Goal: Task Accomplishment & Management: Use online tool/utility

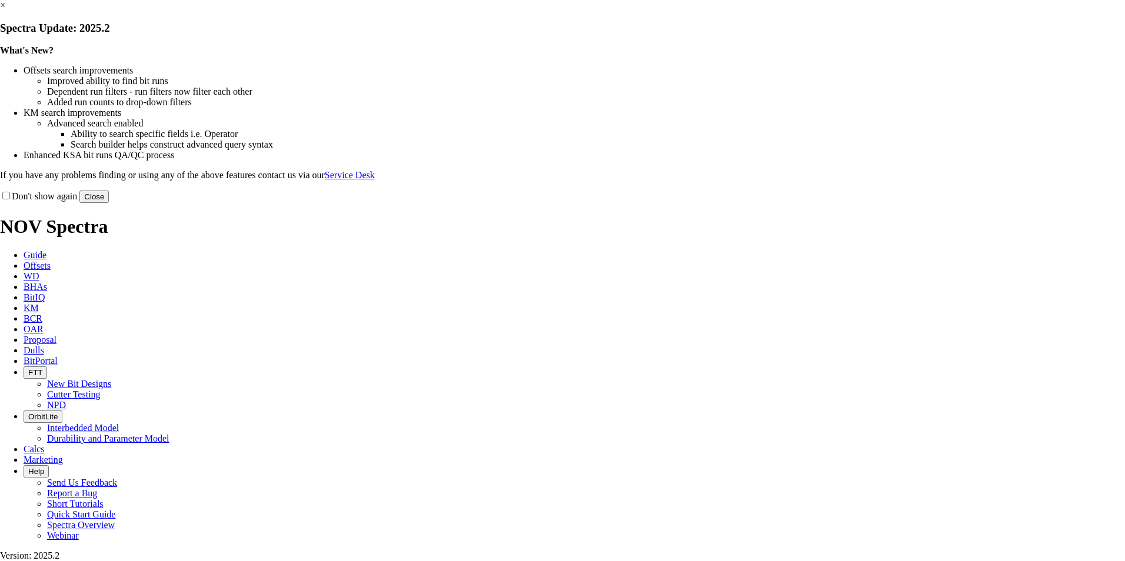
click at [109, 203] on button "Close" at bounding box center [93, 197] width 29 height 12
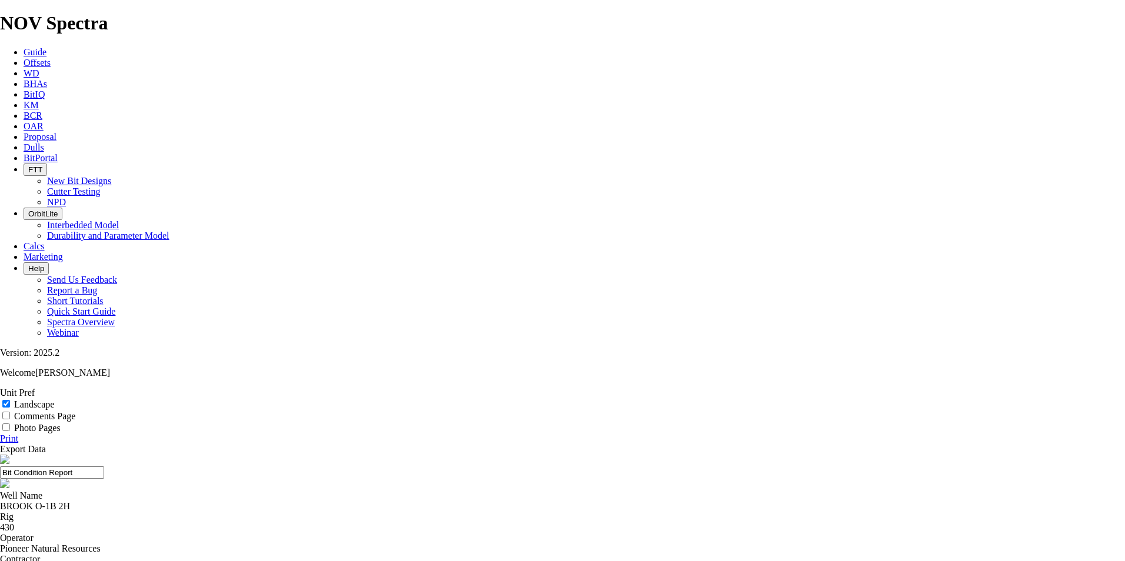
click at [374, 501] on div "BROOK O-1B 2H" at bounding box center [562, 506] width 1125 height 11
copy div "BROOK O-1B 2H"
click at [51, 58] on span "Offsets" at bounding box center [37, 63] width 27 height 10
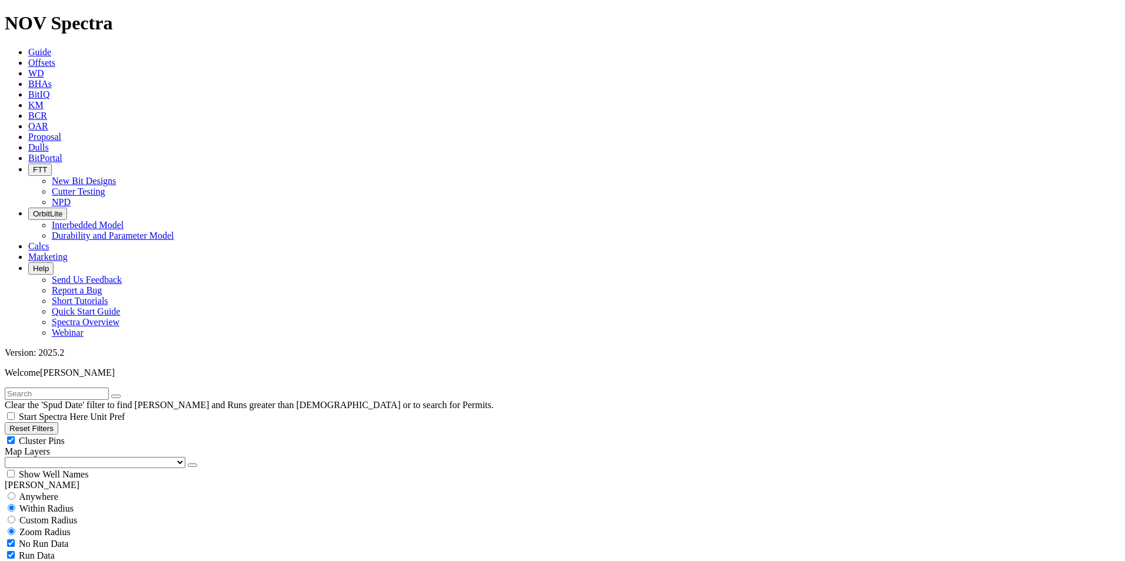
click at [98, 388] on input "text" at bounding box center [57, 394] width 104 height 12
paste input "BROOK O-1B 2H"
type input "BROOK O-1B 2H"
click at [15, 492] on input "radio" at bounding box center [12, 496] width 8 height 8
radio input "true"
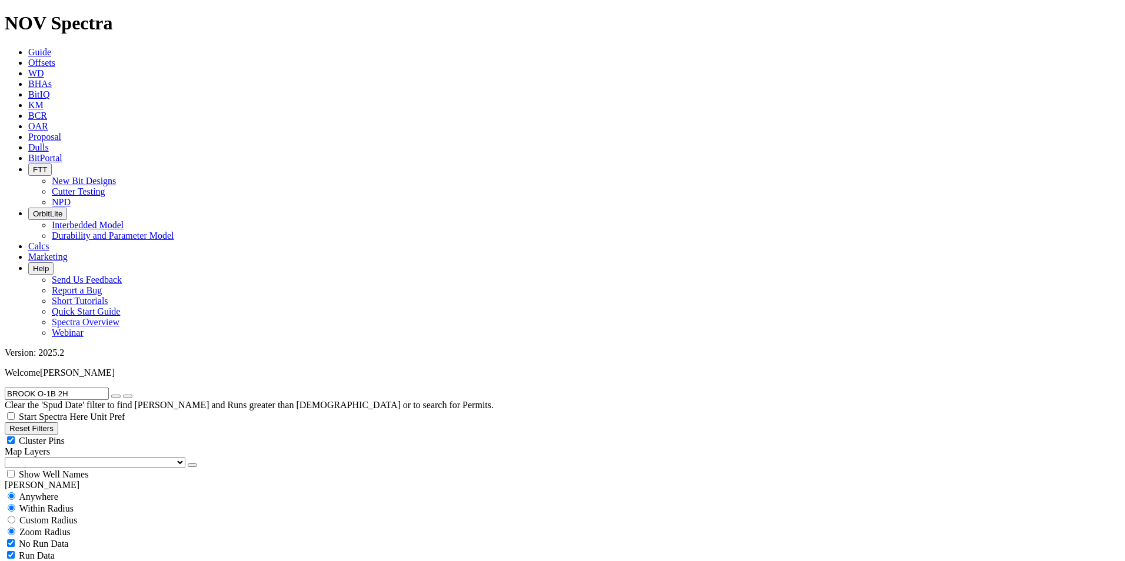
radio input "false"
click at [58, 457] on select "US Counties Alberta, CA Townships British Columbia, CA Townships British Columb…" at bounding box center [95, 462] width 181 height 11
click at [9, 457] on select "US Counties Alberta, CA Townships British Columbia, CA Townships British Columb…" at bounding box center [95, 462] width 181 height 11
click at [117, 468] on div "Show Well Names" at bounding box center [562, 474] width 1115 height 12
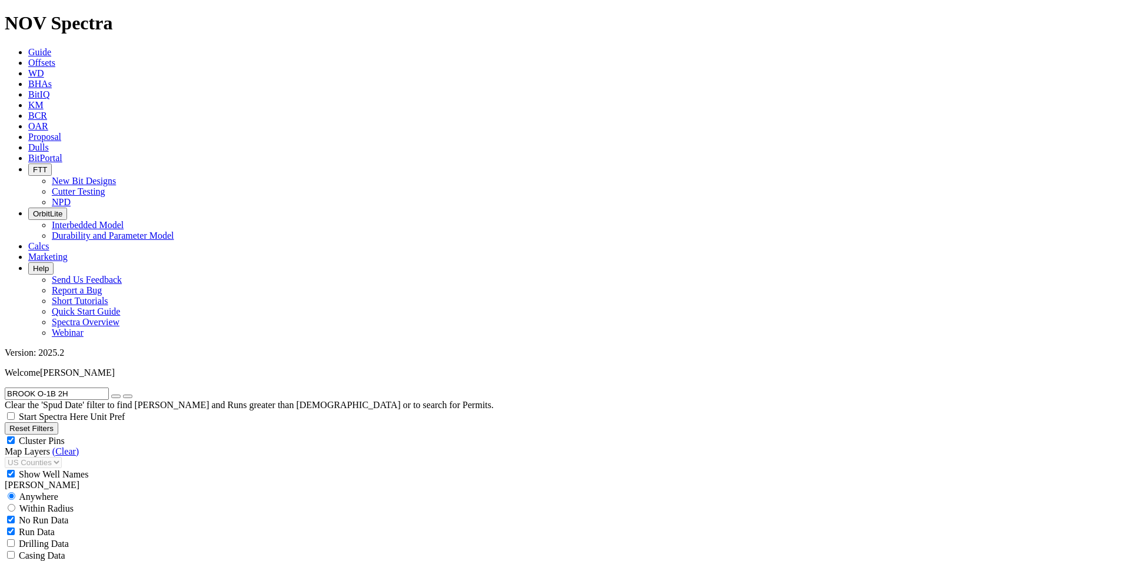
checkbox input "true"
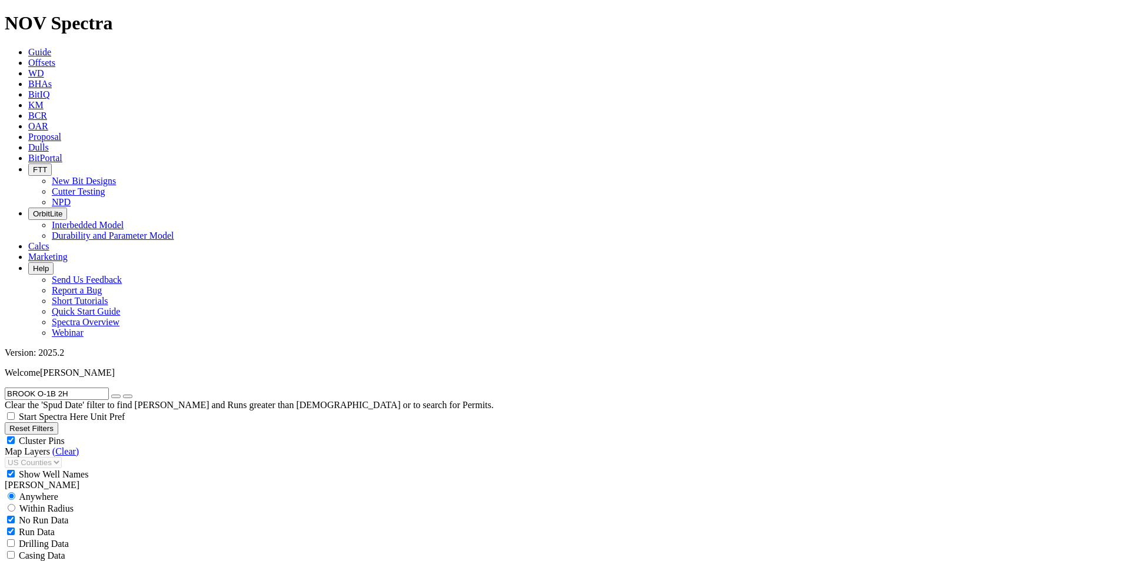
select select "12.25"
checkbox input "false"
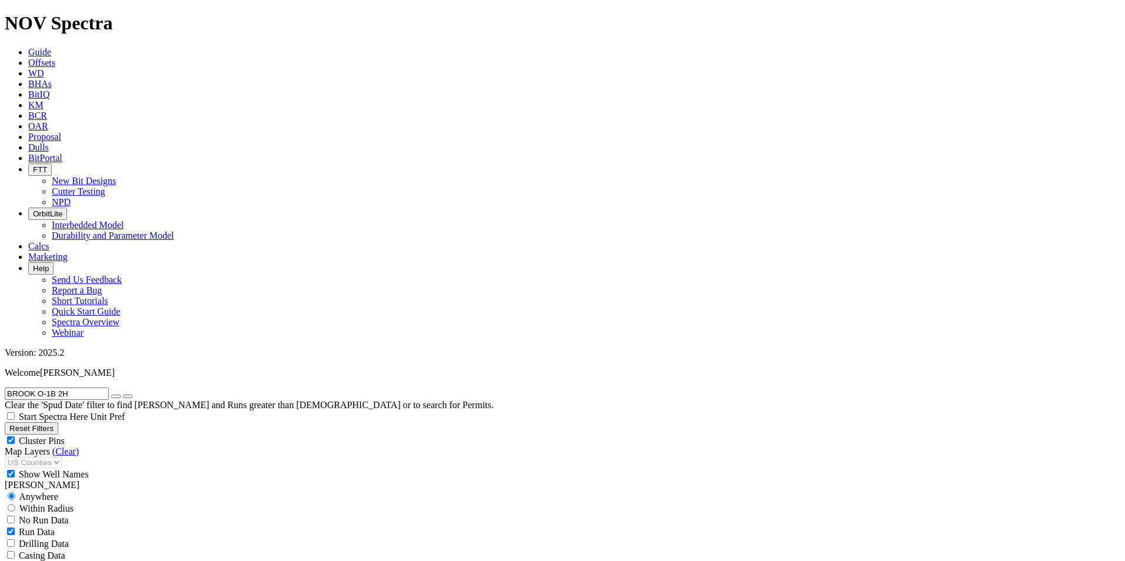
click at [15, 504] on input "radio" at bounding box center [12, 508] width 8 height 8
radio input "true"
click at [15, 492] on input "radio" at bounding box center [12, 496] width 8 height 8
radio input "true"
click at [15, 504] on input "radio" at bounding box center [12, 508] width 8 height 8
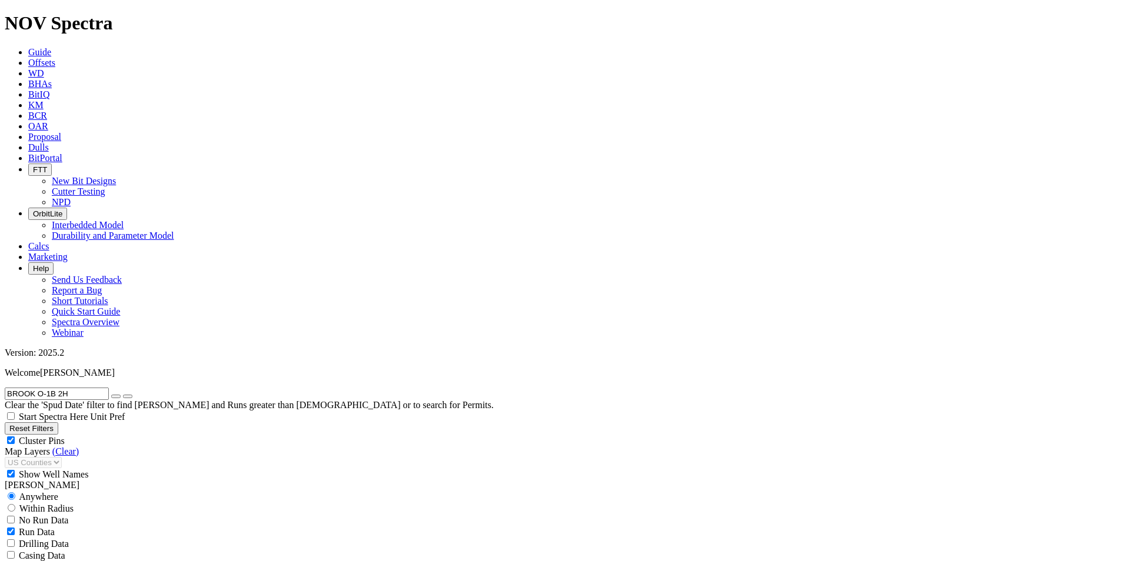
radio input "true"
radio input "false"
click at [66, 515] on span "Custom Radius" at bounding box center [48, 520] width 58 height 10
radio input "true"
radio input "false"
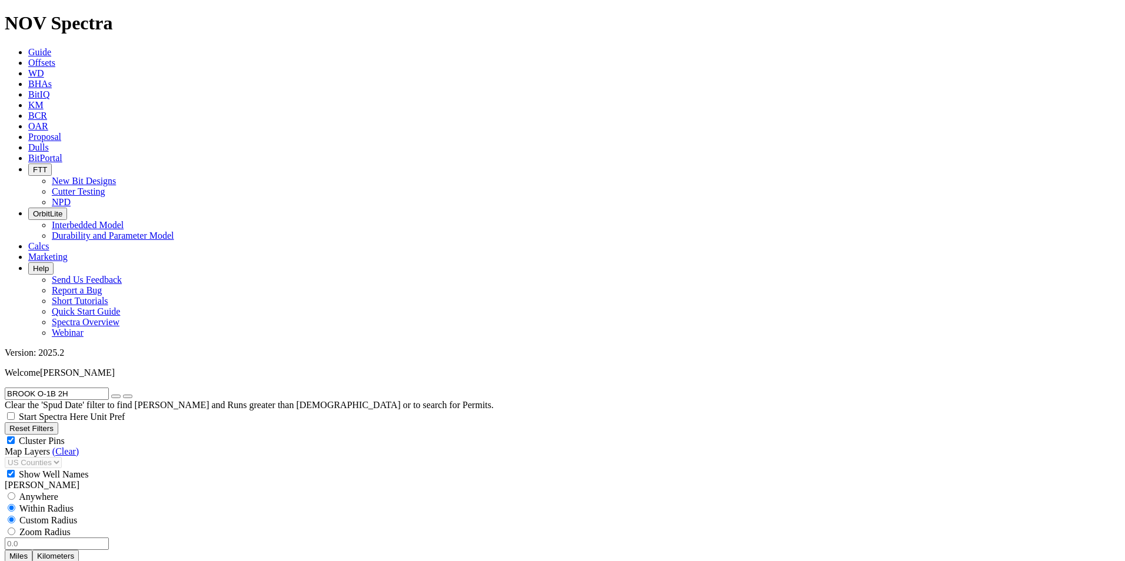
click at [79, 538] on input "number" at bounding box center [57, 544] width 104 height 12
type input "5"
click at [32, 550] on button "Miles" at bounding box center [19, 556] width 28 height 12
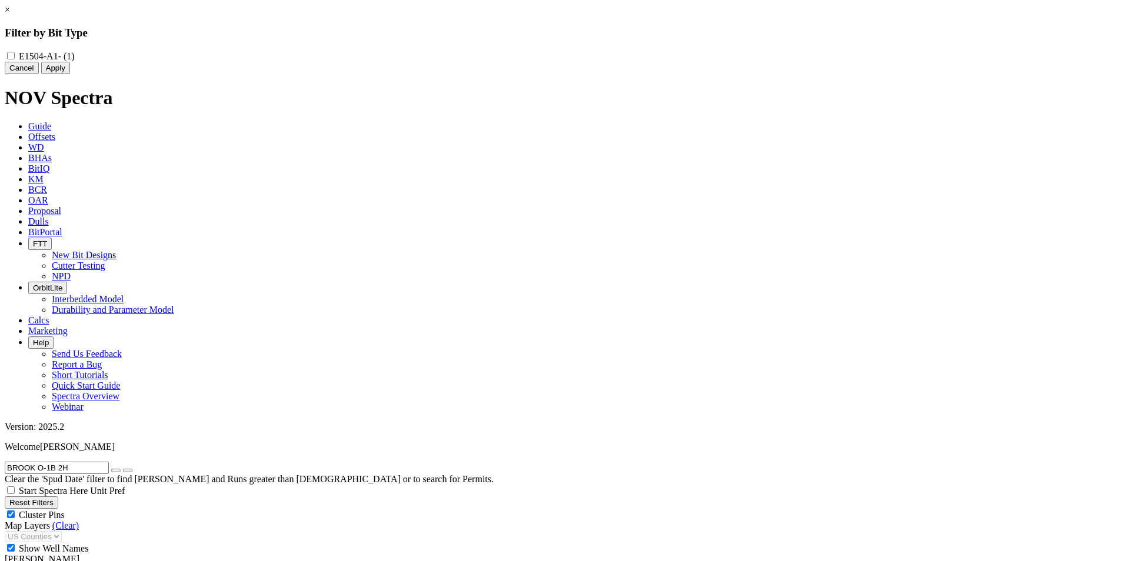
click at [10, 15] on link "×" at bounding box center [7, 10] width 5 height 10
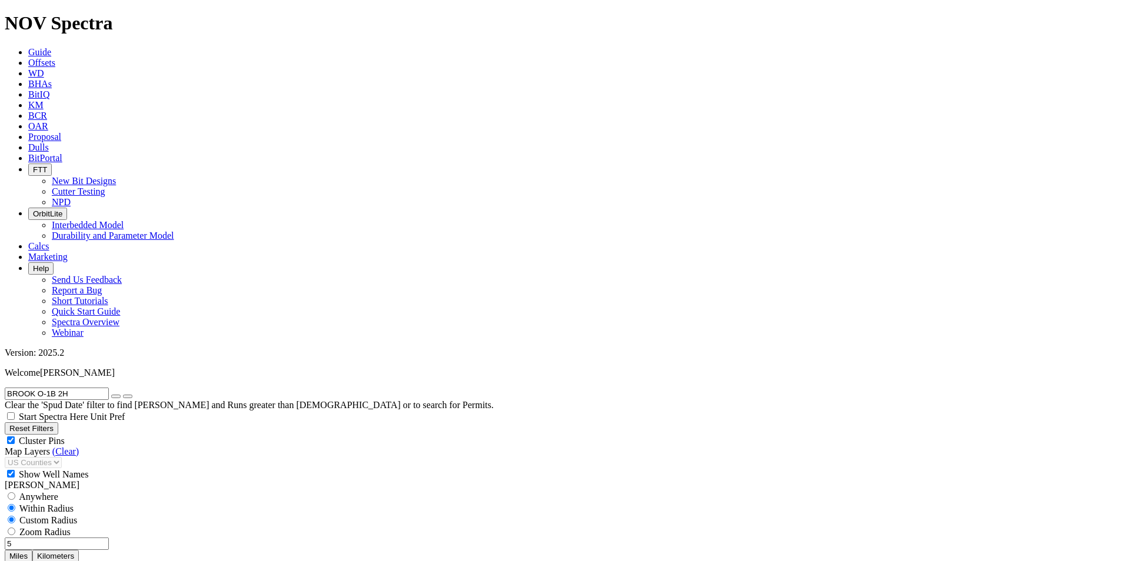
click at [63, 388] on input "BROOK O-1B 2H" at bounding box center [57, 394] width 104 height 12
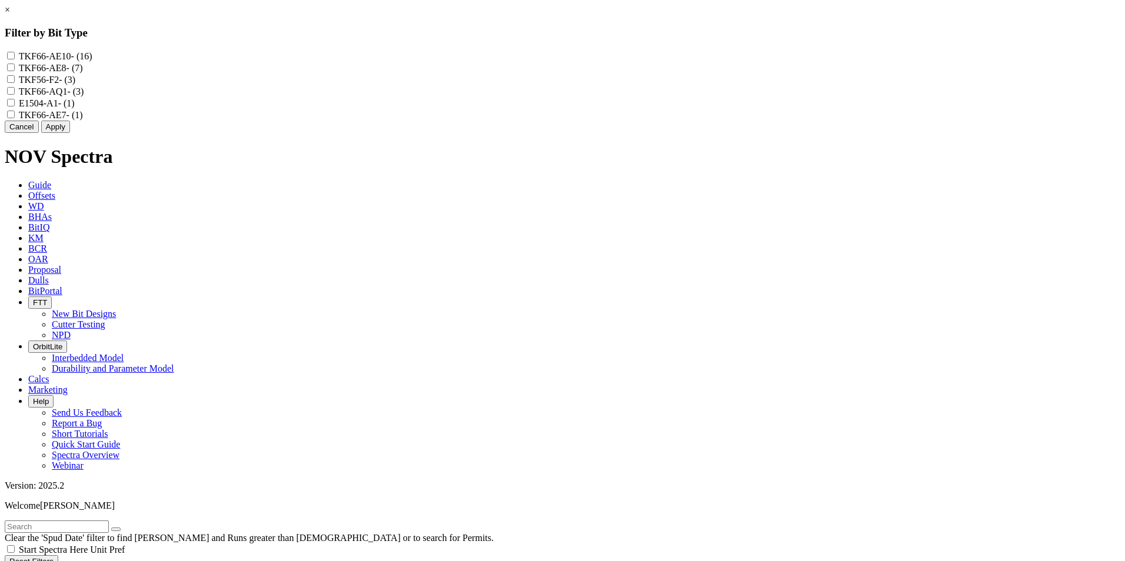
click at [15, 55] on input "TKF66-AE10 - (16)" at bounding box center [11, 56] width 8 height 8
checkbox input "true"
click at [484, 66] on div "TKF66-AE8 - (7)" at bounding box center [562, 68] width 1115 height 12
click at [15, 70] on input "TKF66-AE8 - (7)" at bounding box center [11, 68] width 8 height 8
checkbox input "true"
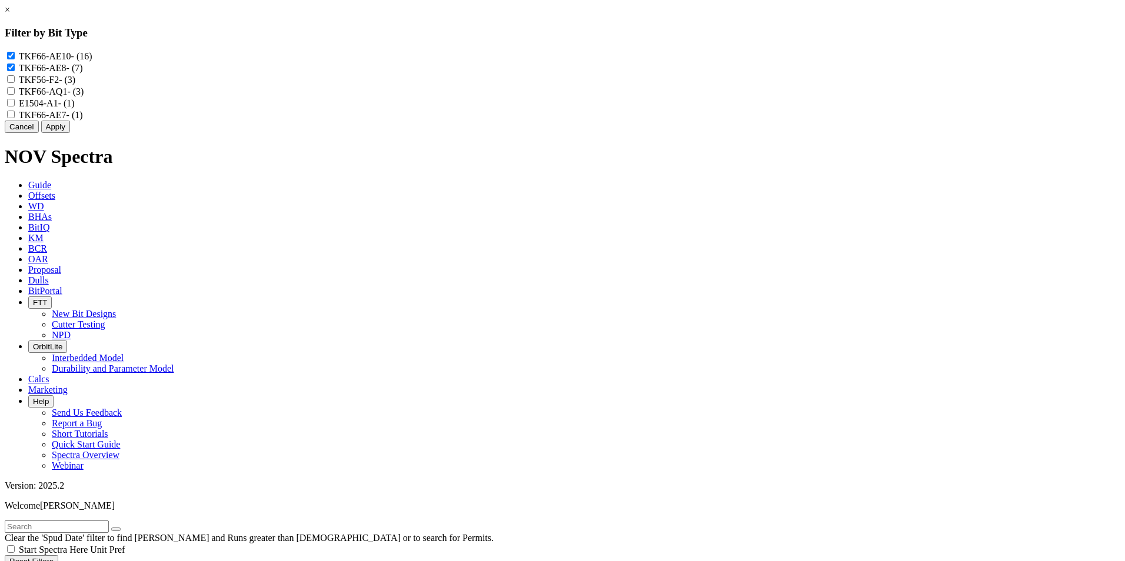
click at [15, 95] on input "TKF66-AQ1 - (3)" at bounding box center [11, 91] width 8 height 8
checkbox input "true"
click at [15, 106] on input "E1504-A1 - (1)" at bounding box center [11, 103] width 8 height 8
checkbox input "true"
click at [15, 118] on input "TKF66-AE7 - (1)" at bounding box center [11, 115] width 8 height 8
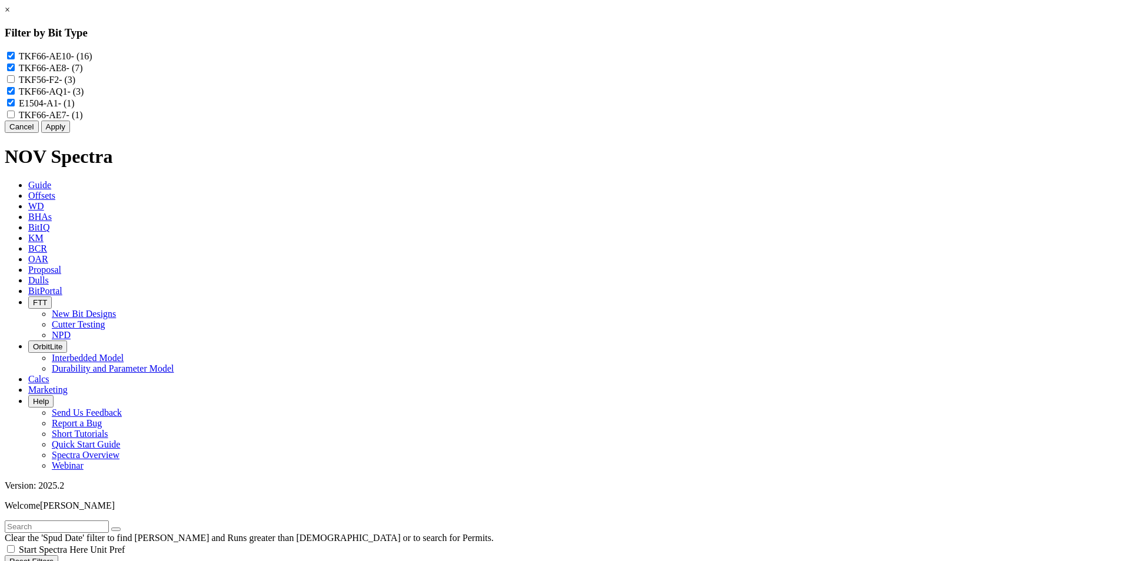
checkbox input "true"
click at [70, 133] on button "Apply" at bounding box center [55, 127] width 29 height 12
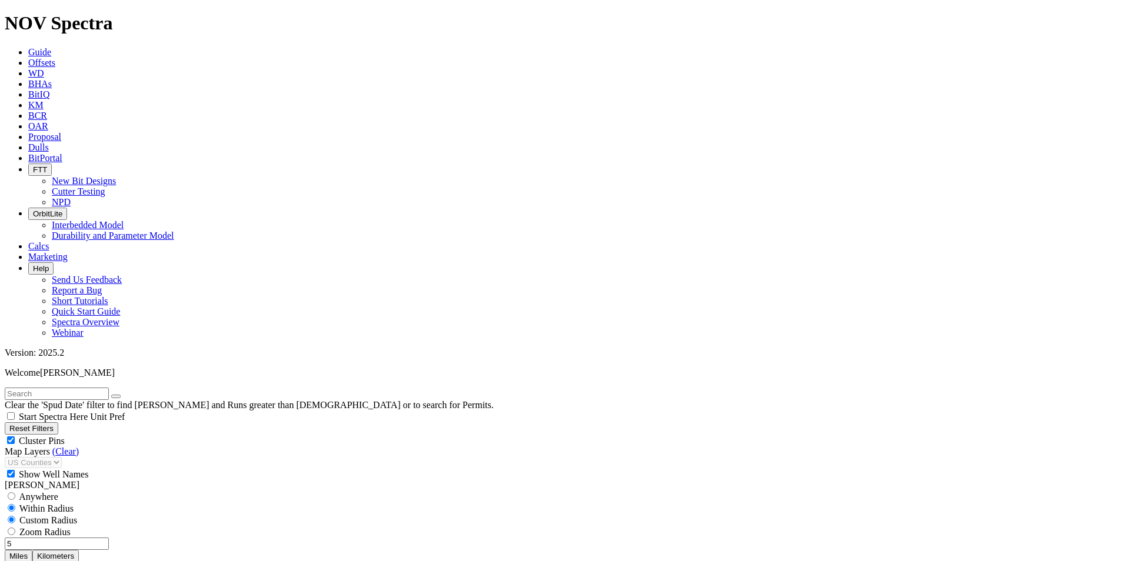
scroll to position [235, 0]
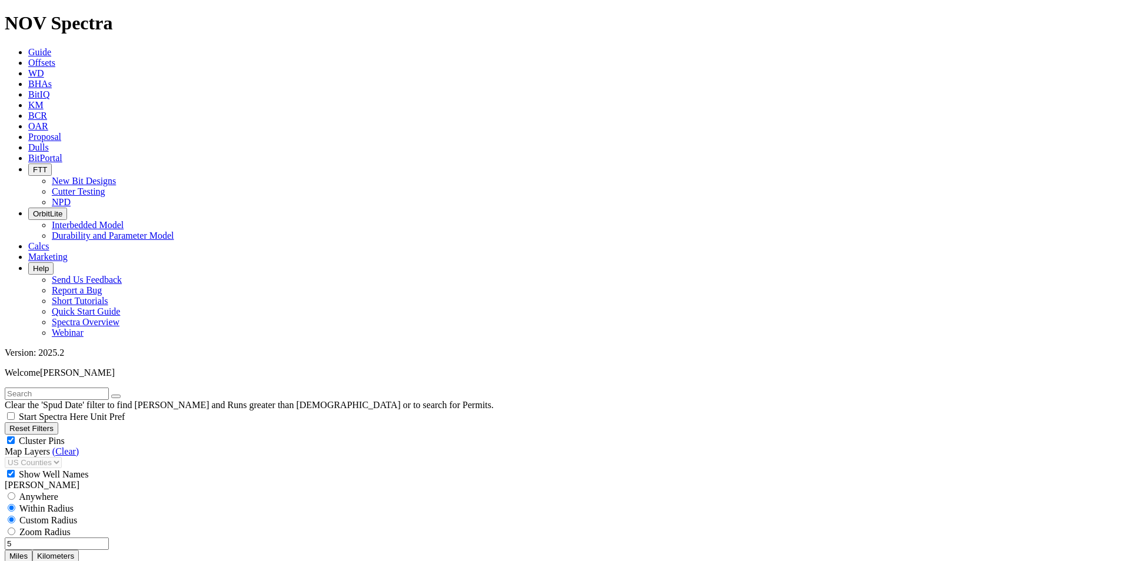
scroll to position [471, 0]
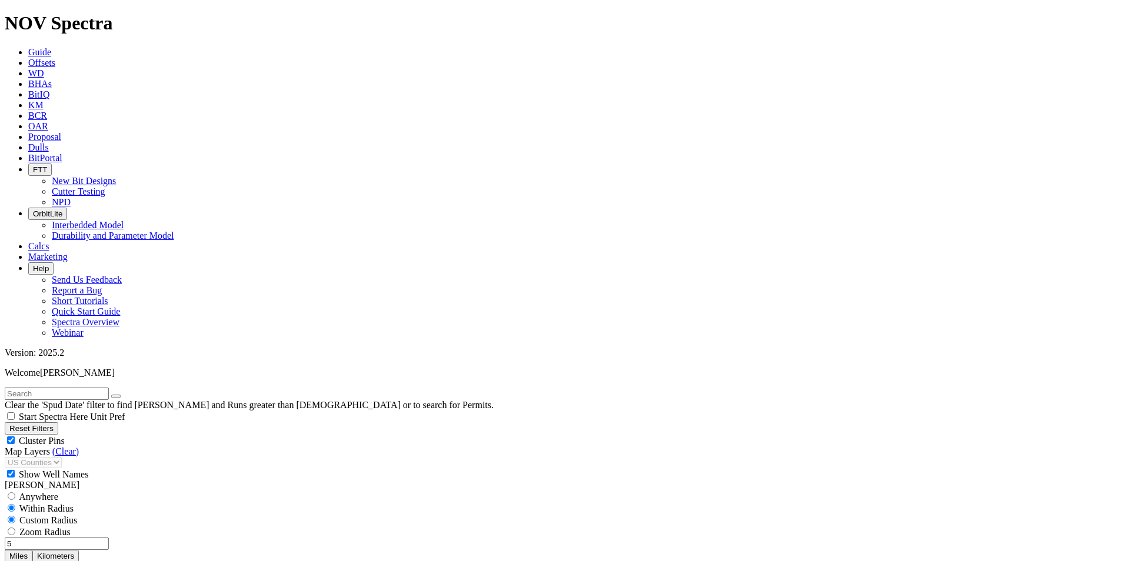
scroll to position [881, 0]
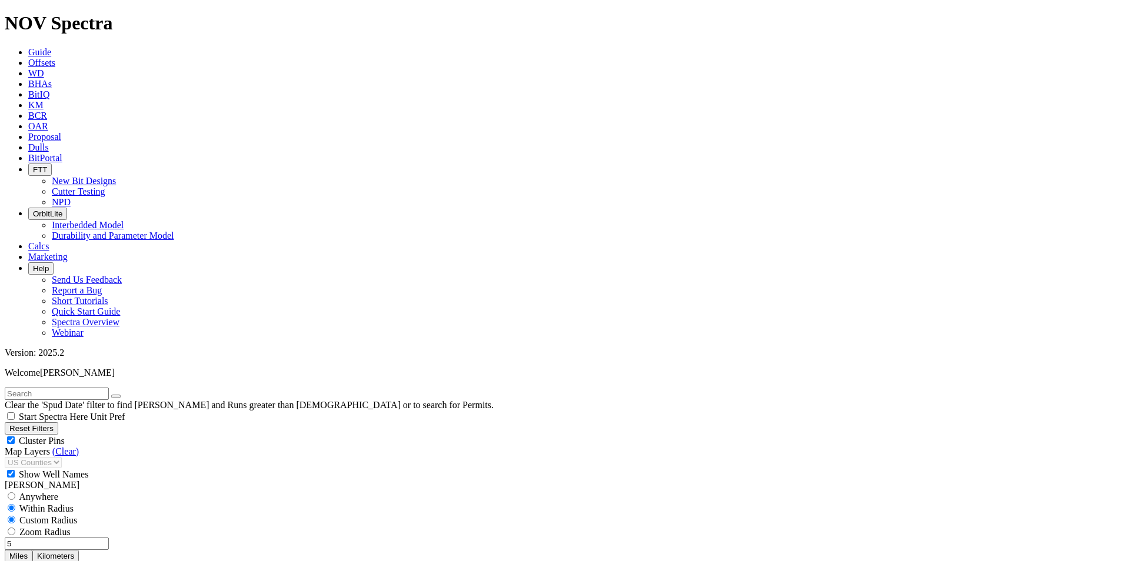
scroll to position [1998, 0]
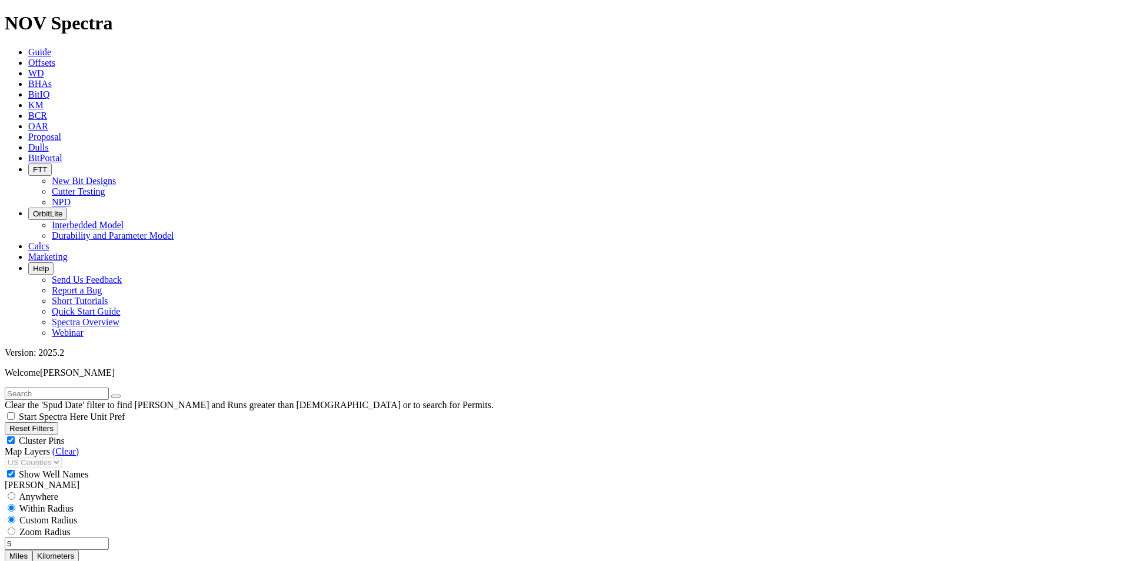
select select
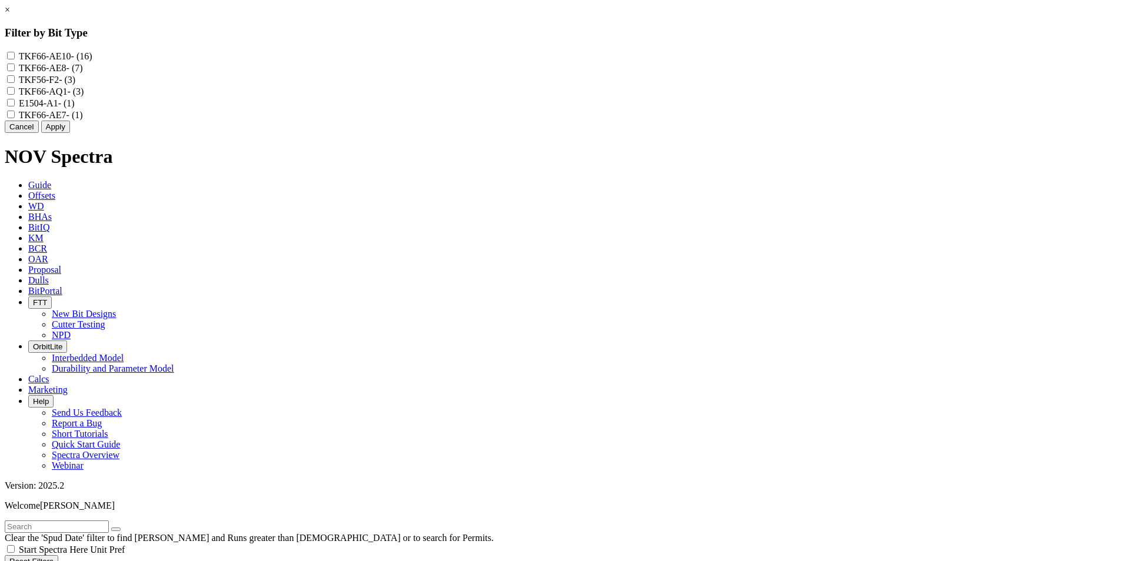
click at [15, 56] on input "TKF66-AE10 - (16)" at bounding box center [11, 56] width 8 height 8
checkbox input "true"
click at [15, 95] on input "TKF66-AQ1 - (3)" at bounding box center [11, 91] width 8 height 8
checkbox input "true"
click at [70, 133] on button "Apply" at bounding box center [55, 127] width 29 height 12
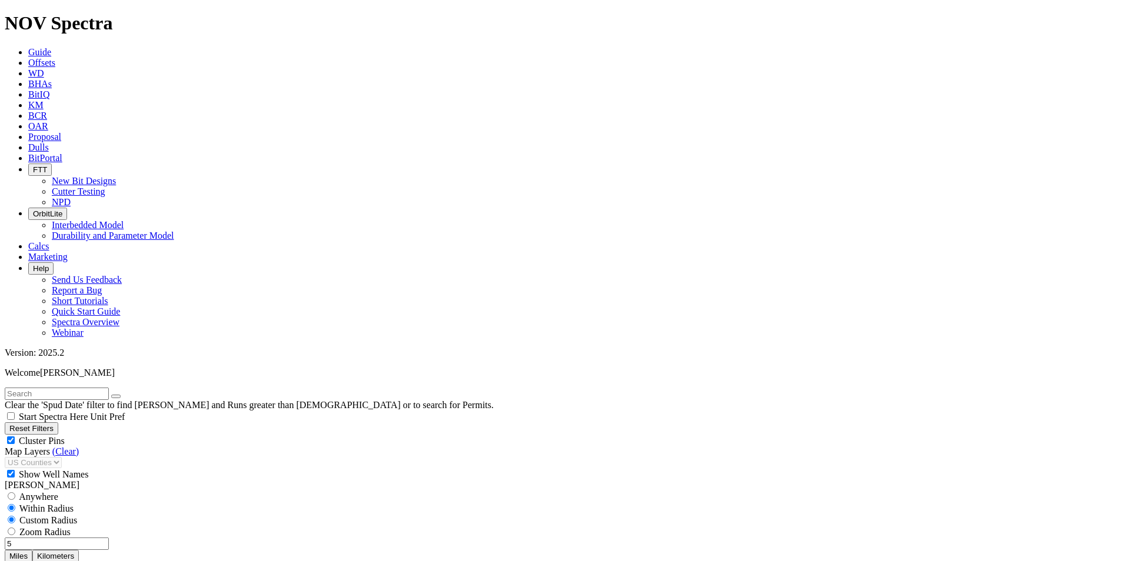
scroll to position [1509, 0]
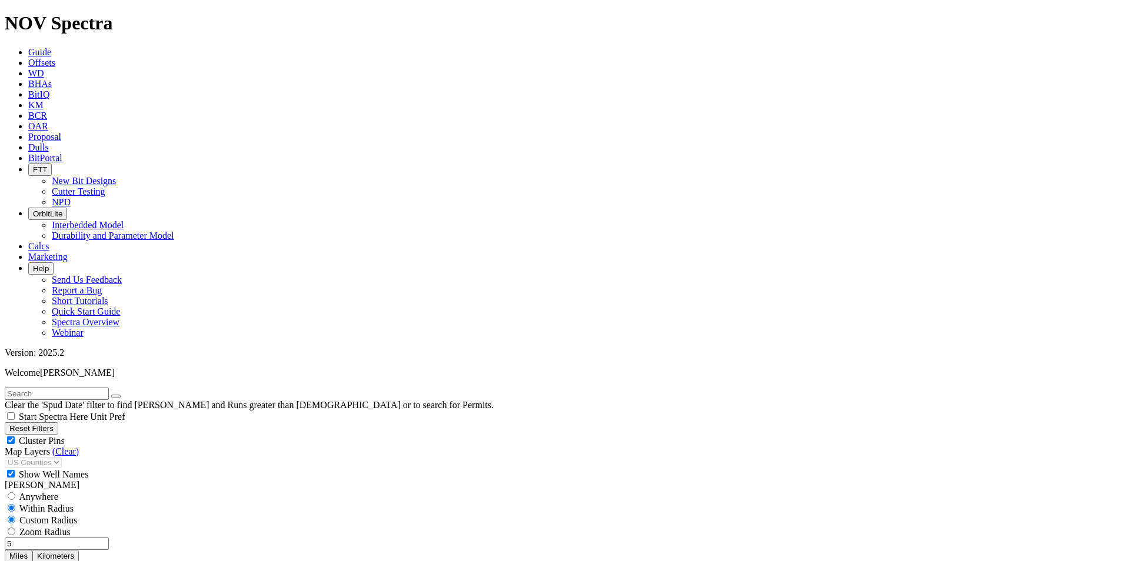
scroll to position [108, 0]
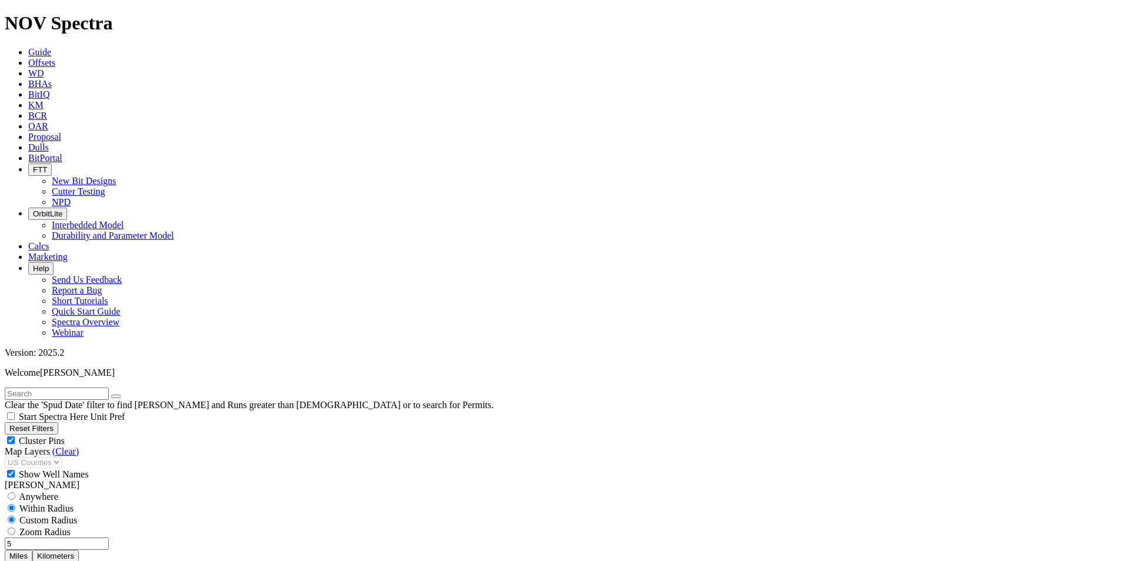
scroll to position [234, 0]
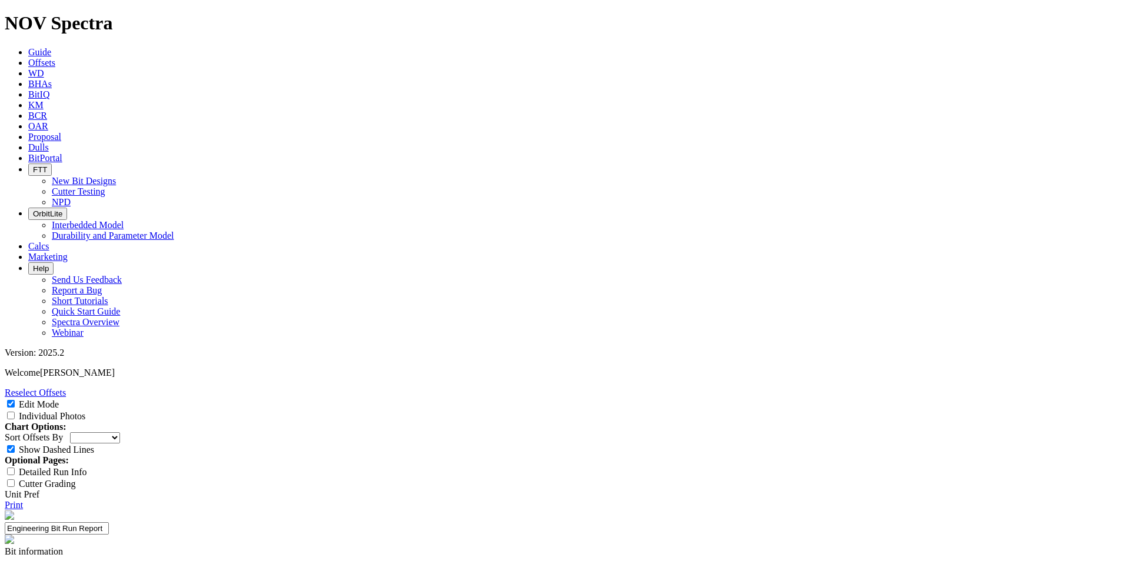
select select "New Bit Design"
type input "Eagle Eye"
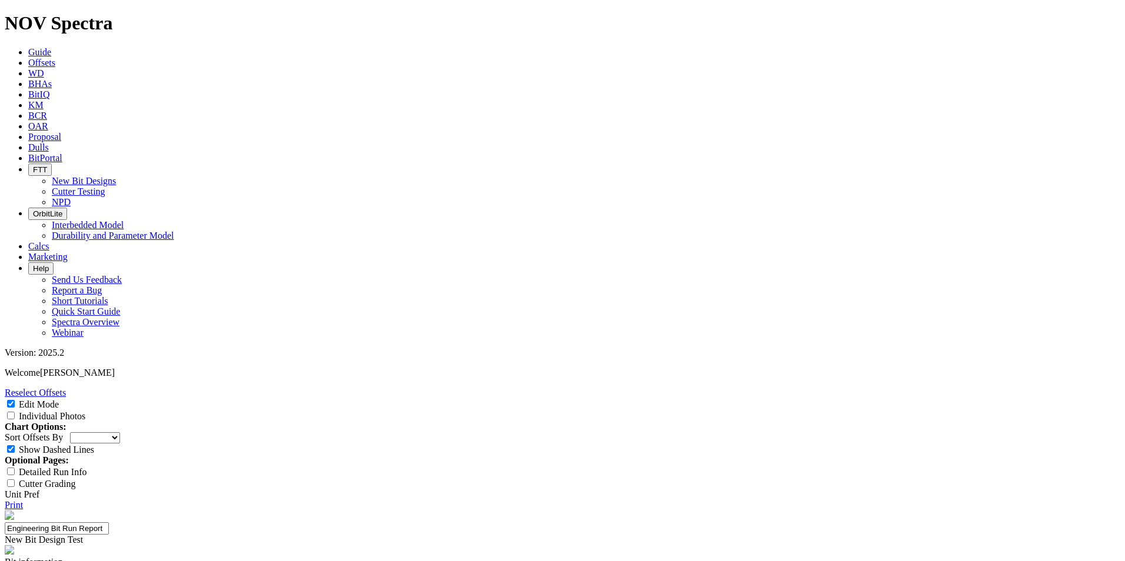
drag, startPoint x: 1073, startPoint y: 333, endPoint x: 978, endPoint y: 336, distance: 95.3
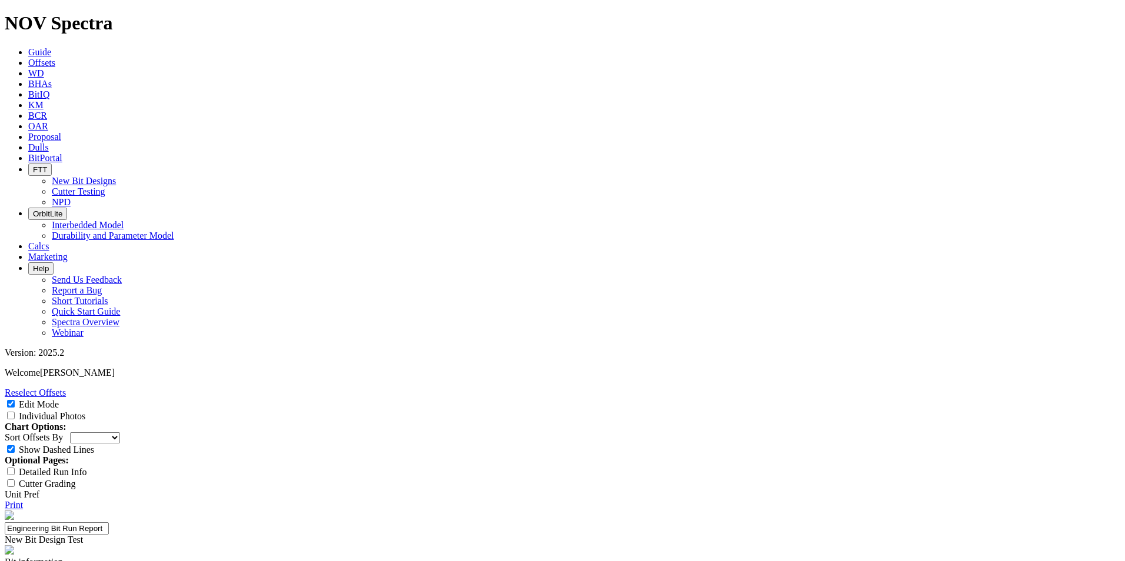
select select "number:0"
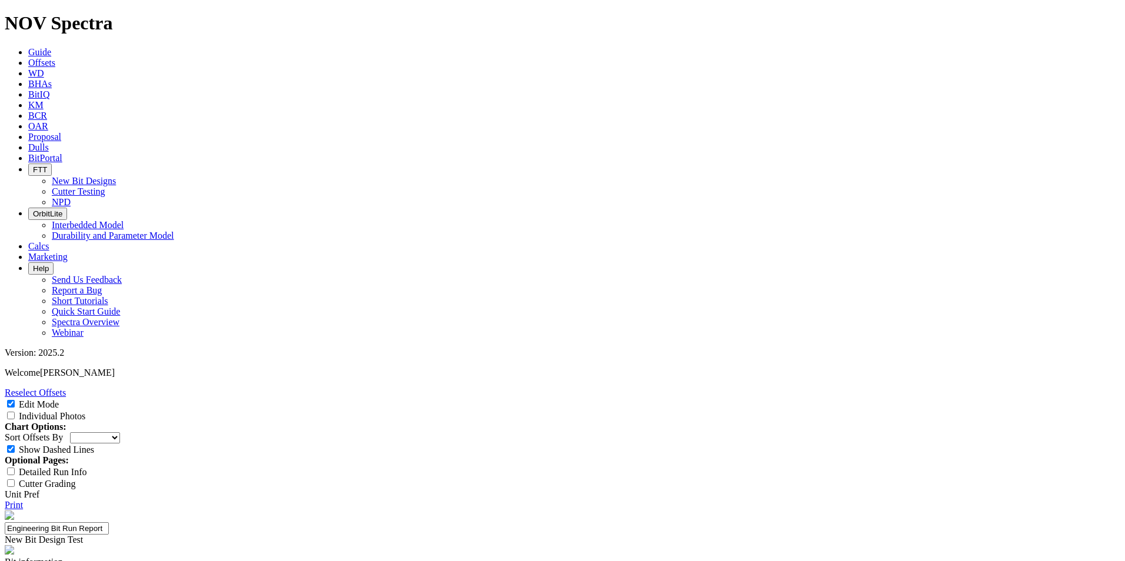
paste textarea "BROOK O-1B 2H"
type textarea "BROOK O-1B 2H"
paste textarea "Very Competitive deep intermediate run to section TD"
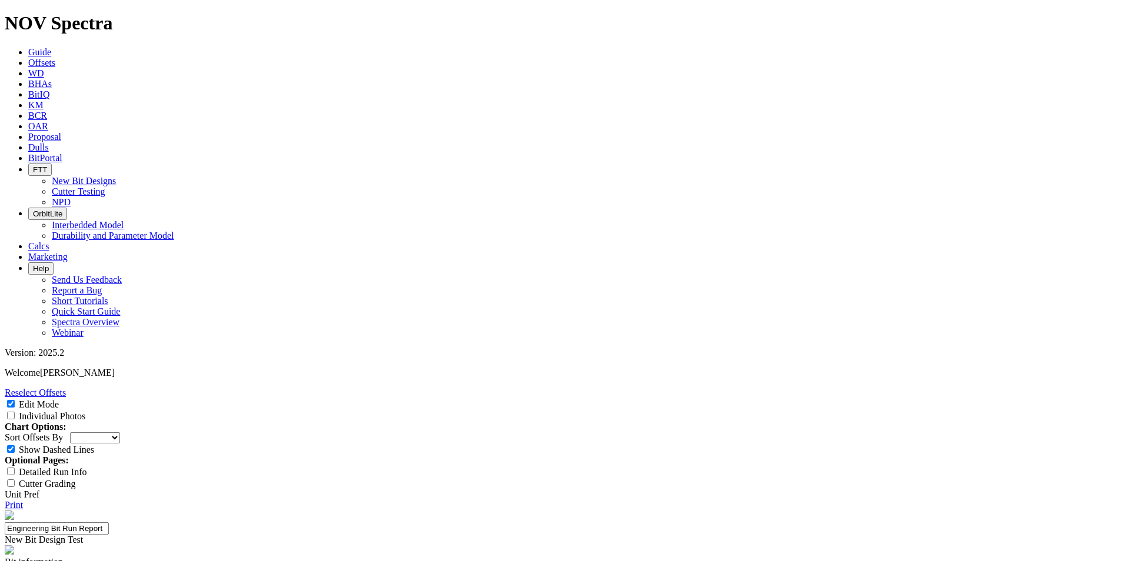
drag, startPoint x: 621, startPoint y: 365, endPoint x: 634, endPoint y: 362, distance: 13.2
type textarea "Very Competitive shallow intermediate run to section TD Fastest run on drilli"
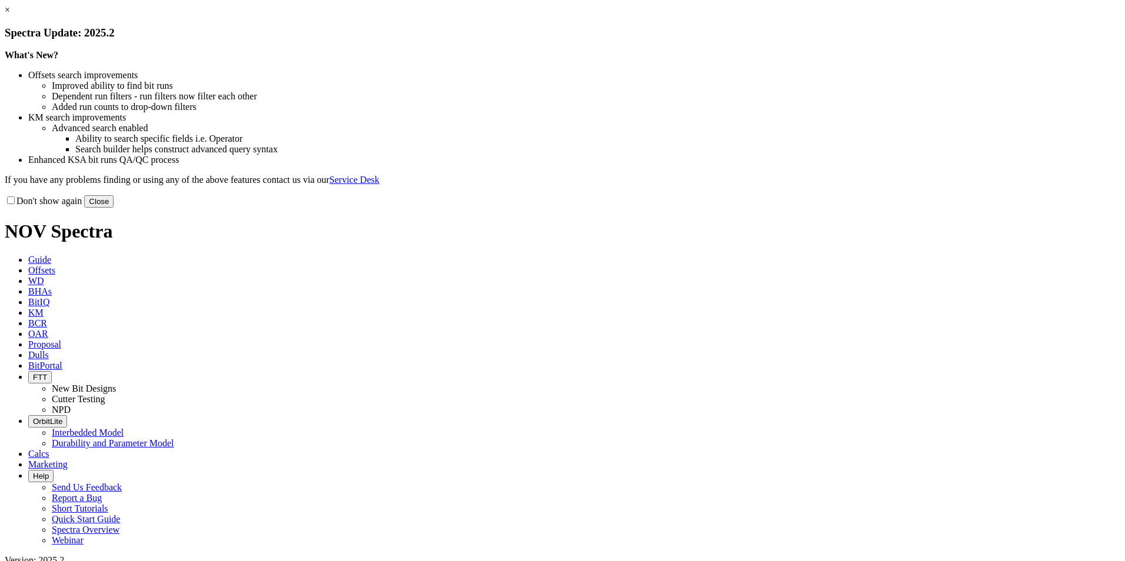
select select "New Bit Design"
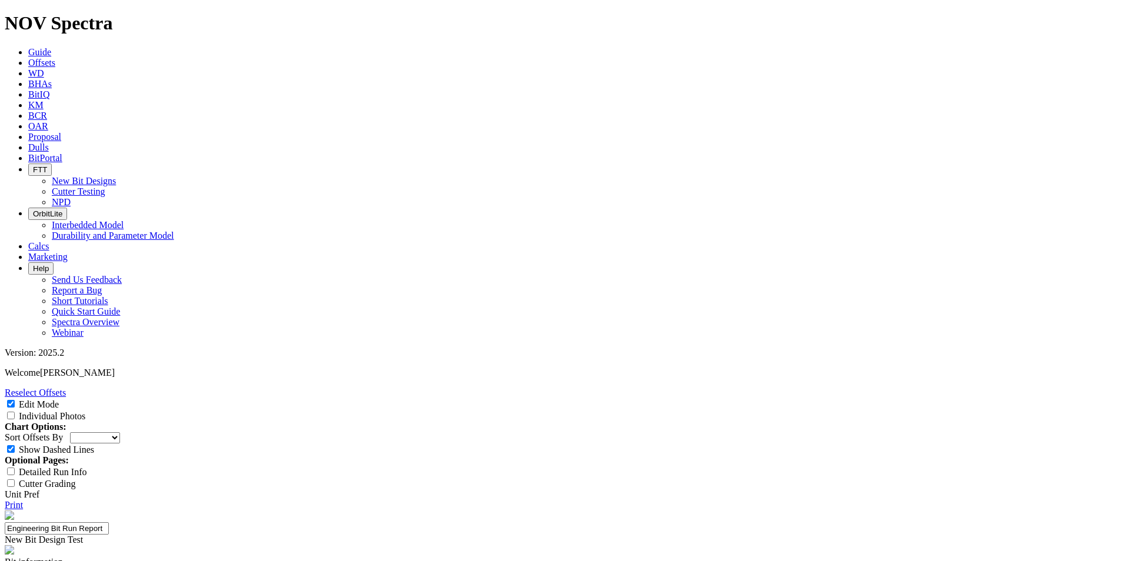
select select "New Bit Design"
select select "number:0"
type textarea "Very Competitive shallow intermediate run to section TD Fastest run on drilling…"
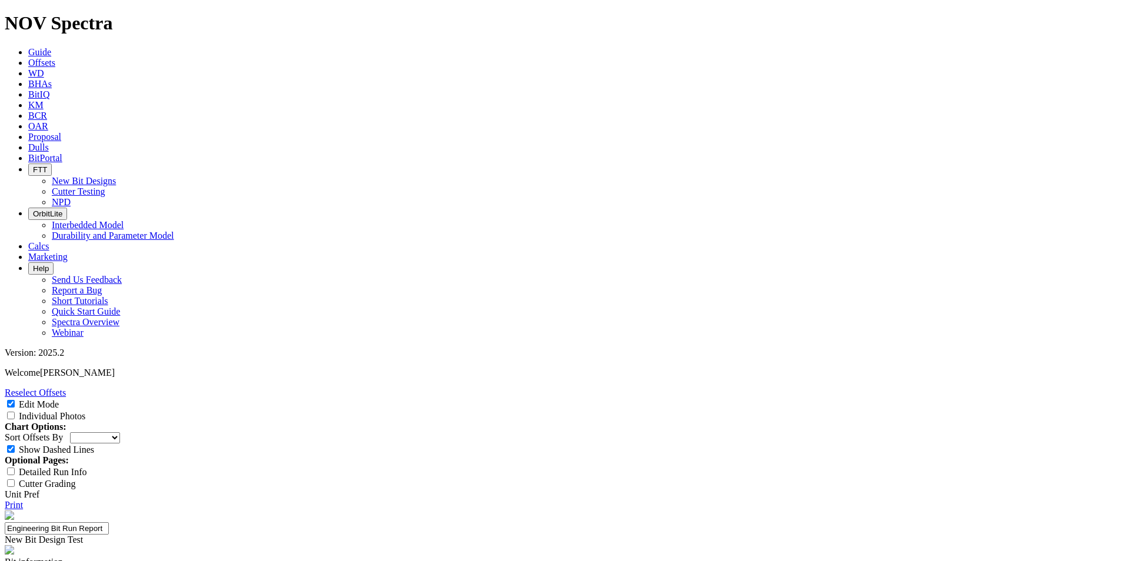
paste textarea "Clean dull with minor shoulder All the TSPs are still visible"
type textarea "Clean dull with minor shoulder All the TSPs are still visible"
type input "2"
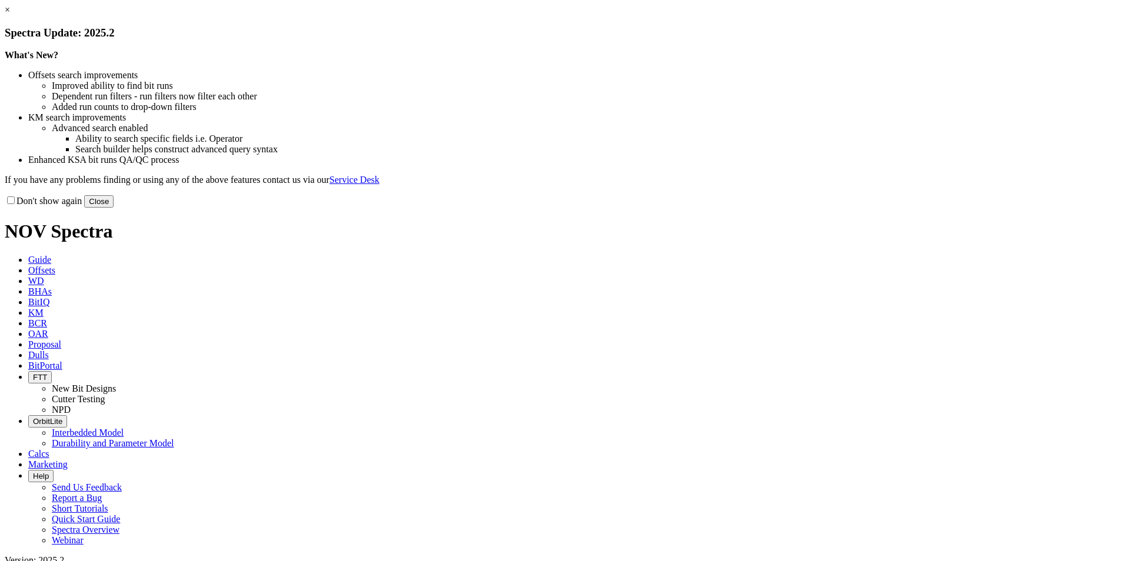
select select "New Bit Design"
click at [114, 208] on button "Close" at bounding box center [98, 201] width 29 height 12
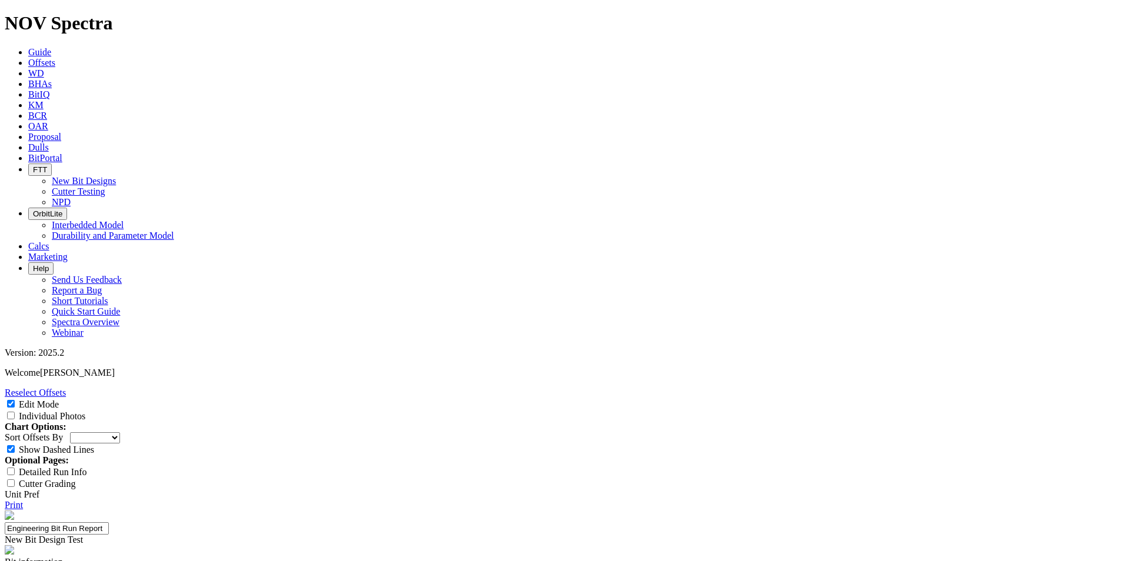
click at [15, 412] on input "Individual Photos" at bounding box center [11, 416] width 8 height 8
checkbox input "true"
select select "New Bit Design"
select select "number:0"
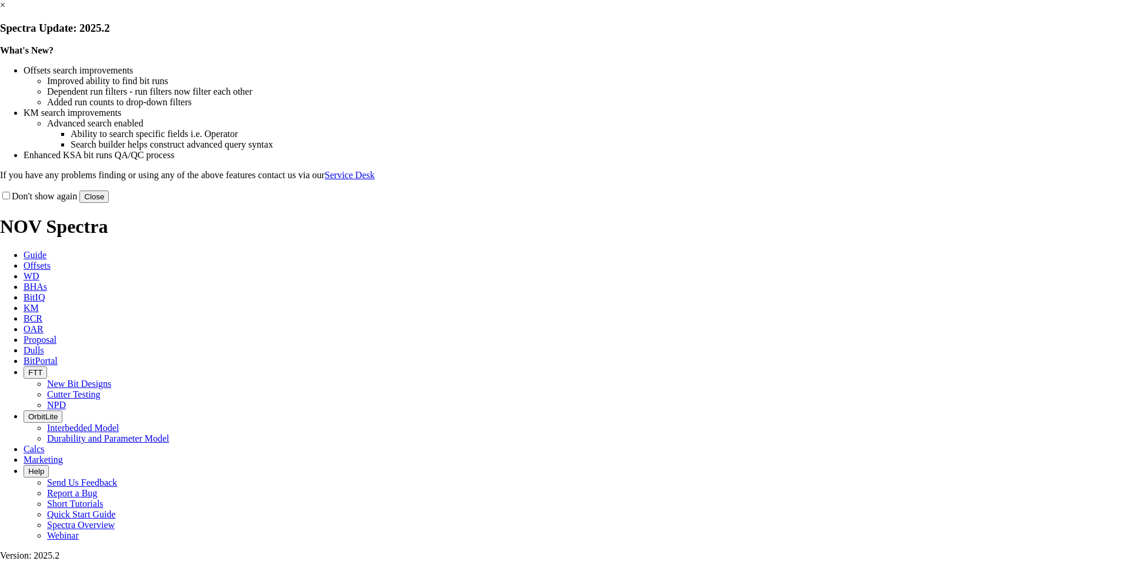
click at [109, 203] on button "Close" at bounding box center [93, 197] width 29 height 12
